Goal: Information Seeking & Learning: Learn about a topic

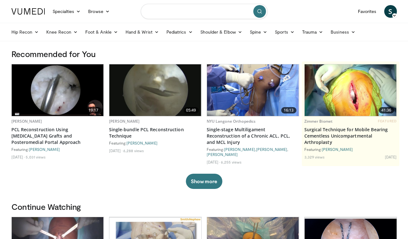
click at [182, 11] on input "Search topics, interventions" at bounding box center [204, 11] width 127 height 15
click at [164, 11] on input "**********" at bounding box center [204, 11] width 127 height 15
click at [162, 12] on input "**********" at bounding box center [204, 11] width 127 height 15
type input "**********"
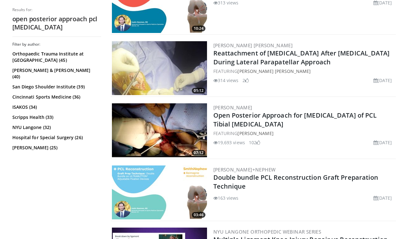
scroll to position [343, 0]
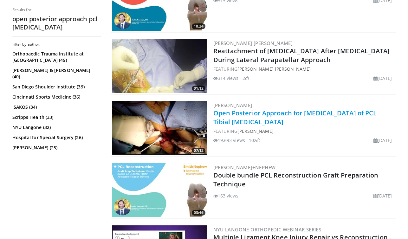
click at [227, 113] on link "Open Posterior Approach for [MEDICAL_DATA] of PCL Tibial [MEDICAL_DATA]" at bounding box center [295, 117] width 164 height 17
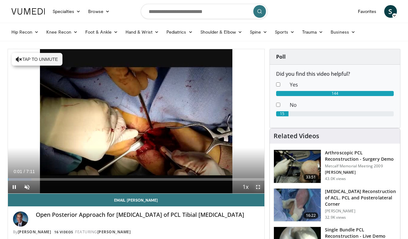
click at [260, 190] on span "Video Player" at bounding box center [258, 187] width 13 height 13
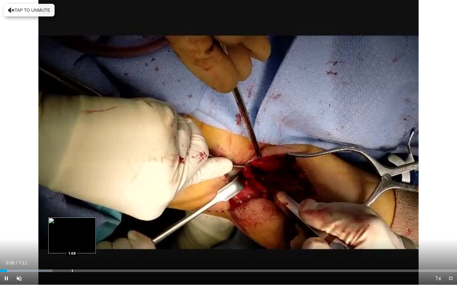
click at [72, 239] on div "Loaded : 11.48% 0:06 1:08" at bounding box center [228, 271] width 457 height 3
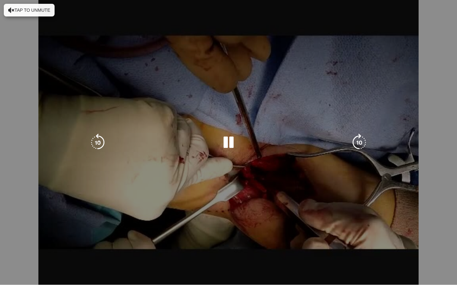
click at [18, 239] on video-js "**********" at bounding box center [228, 142] width 457 height 285
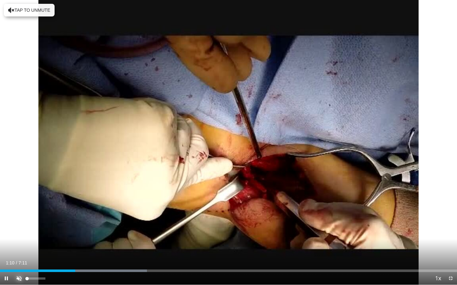
click at [20, 239] on span "Video Player" at bounding box center [19, 278] width 13 height 13
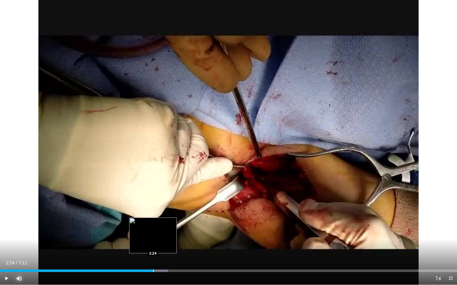
click at [153, 239] on div "Progress Bar" at bounding box center [153, 271] width 1 height 3
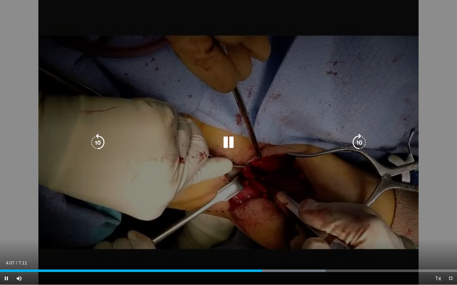
click at [99, 141] on icon "Video Player" at bounding box center [98, 143] width 18 height 18
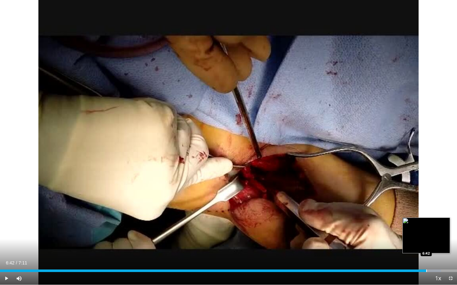
click at [408, 239] on div "Progress Bar" at bounding box center [426, 271] width 1 height 3
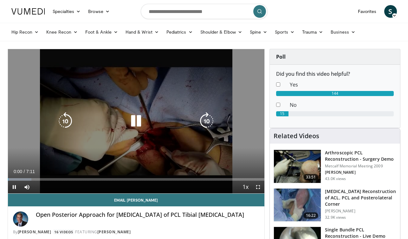
click at [135, 122] on icon "Video Player" at bounding box center [136, 121] width 18 height 18
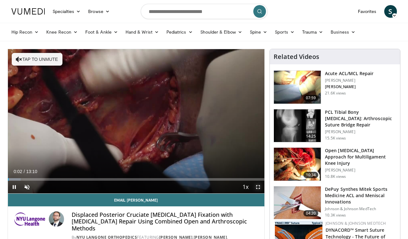
click at [259, 189] on span "Video Player" at bounding box center [258, 187] width 13 height 13
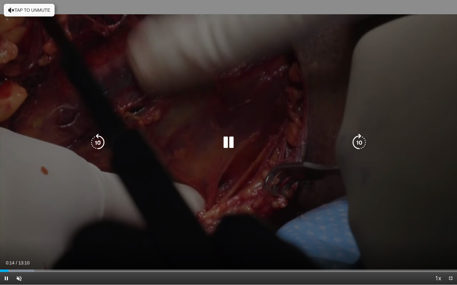
click at [172, 239] on div "Loaded : 7.52% 00:15 05:01" at bounding box center [228, 271] width 457 height 3
click at [28, 10] on button "Tap to unmute" at bounding box center [29, 10] width 51 height 13
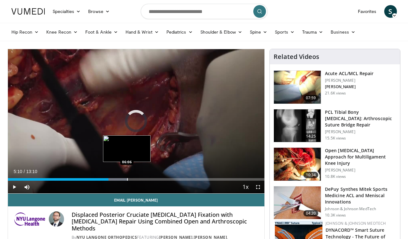
click at [127, 178] on div "Progress Bar" at bounding box center [127, 179] width 1 height 3
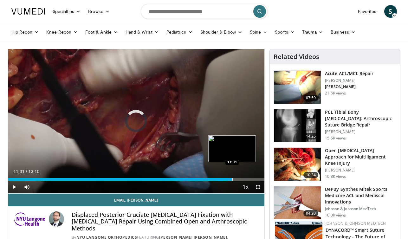
click at [232, 180] on div "Progress Bar" at bounding box center [232, 179] width 1 height 3
click at [229, 180] on div "Progress Bar" at bounding box center [229, 179] width 1 height 3
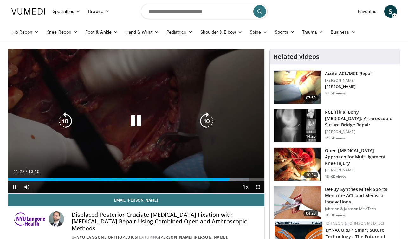
click at [71, 121] on icon "Video Player" at bounding box center [65, 121] width 18 height 18
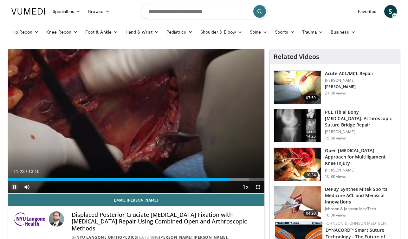
click at [15, 188] on span "Video Player" at bounding box center [14, 187] width 13 height 13
